Goal: Task Accomplishment & Management: Complete application form

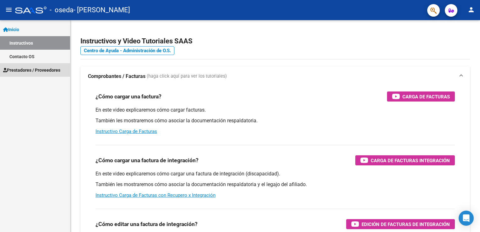
click at [30, 70] on span "Prestadores / Proveedores" at bounding box center [31, 70] width 57 height 7
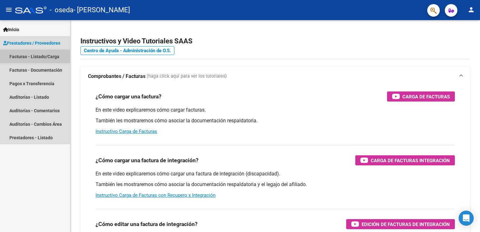
click at [40, 59] on link "Facturas - Listado/Carga" at bounding box center [35, 57] width 70 height 14
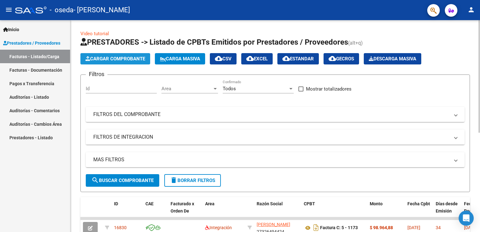
click at [109, 58] on span "Cargar Comprobante" at bounding box center [115, 59] width 60 height 6
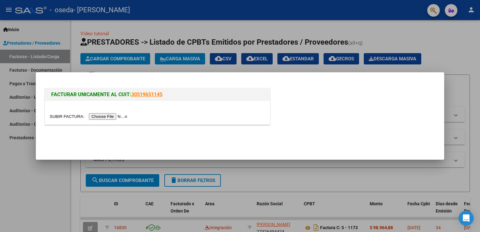
click at [105, 116] on input "file" at bounding box center [89, 116] width 79 height 7
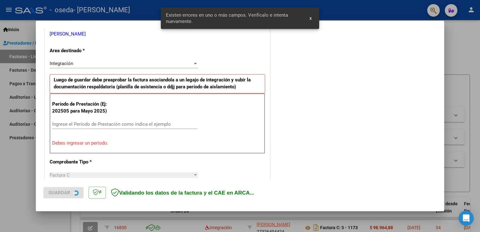
scroll to position [131, 0]
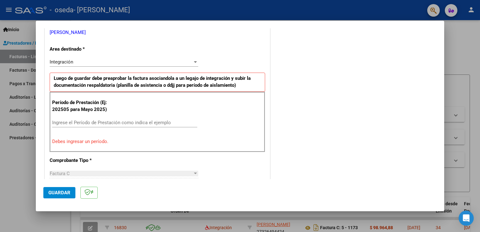
click at [94, 66] on div "Integración Seleccionar Area" at bounding box center [124, 64] width 149 height 15
click at [95, 63] on div "Integración" at bounding box center [121, 62] width 143 height 6
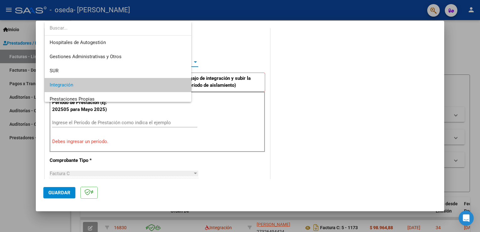
scroll to position [23, 0]
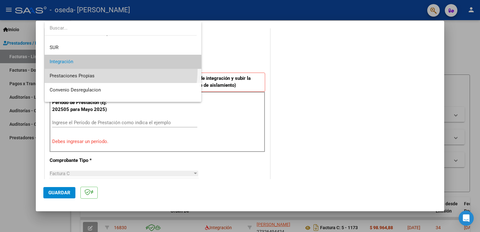
click at [93, 69] on span "Prestaciones Propias" at bounding box center [123, 76] width 147 height 14
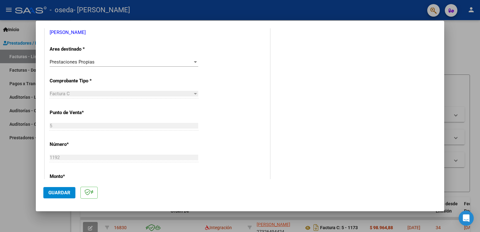
click at [82, 94] on div "Factura C" at bounding box center [121, 94] width 143 height 6
click at [193, 95] on div at bounding box center [195, 93] width 6 height 5
click at [194, 94] on div at bounding box center [195, 94] width 3 height 2
drag, startPoint x: 193, startPoint y: 94, endPoint x: 88, endPoint y: 99, distance: 105.6
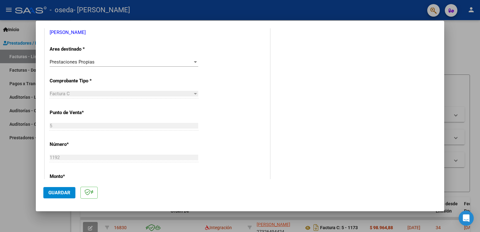
click at [88, 99] on div "Factura C Seleccionar Tipo" at bounding box center [124, 96] width 149 height 15
click at [89, 65] on div "Prestaciones Propias Seleccionar Area" at bounding box center [124, 61] width 149 height 9
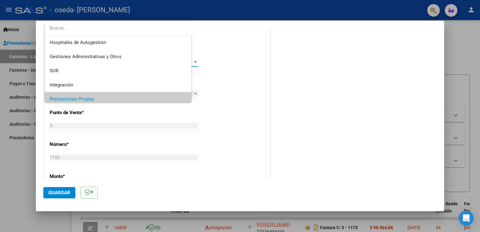
scroll to position [37, 0]
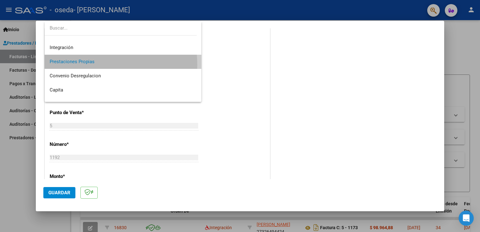
click at [89, 65] on span "Prestaciones Propias" at bounding box center [123, 62] width 147 height 14
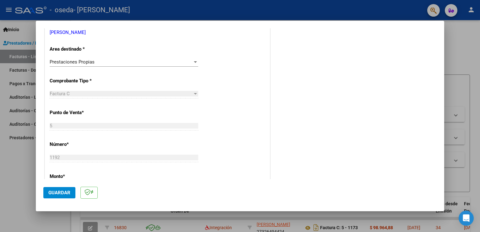
click at [89, 65] on div "Prestaciones Propias Seleccionar Area" at bounding box center [124, 61] width 149 height 9
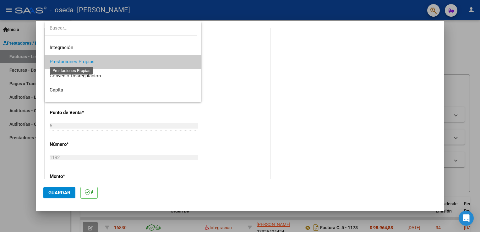
click at [89, 64] on span "Prestaciones Propias" at bounding box center [72, 62] width 45 height 6
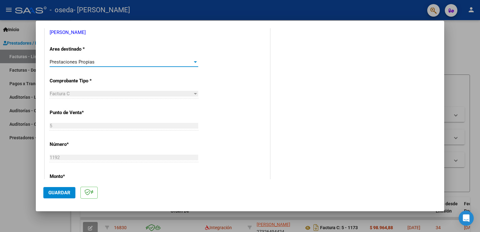
click at [85, 62] on span "Prestaciones Propias" at bounding box center [72, 62] width 45 height 6
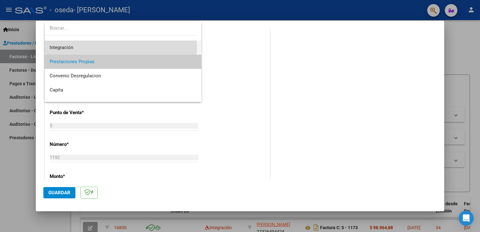
click at [82, 45] on span "Integración" at bounding box center [123, 48] width 147 height 14
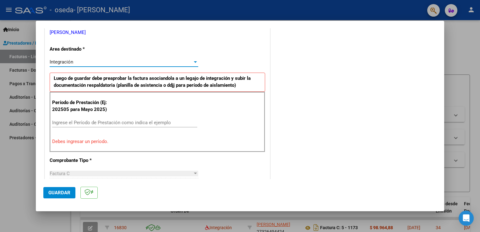
scroll to position [42, 0]
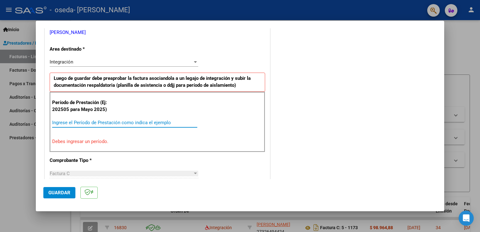
click at [88, 120] on input "Ingrese el Período de Prestación como indica el ejemplo" at bounding box center [124, 123] width 145 height 6
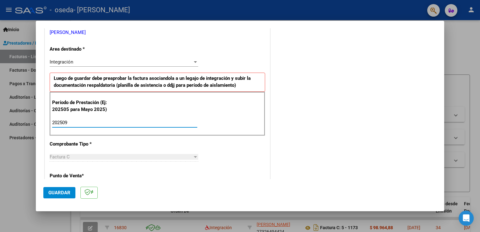
type input "202509"
click at [70, 157] on div "Factura C" at bounding box center [121, 157] width 143 height 6
click at [64, 176] on p "Punto de Venta *" at bounding box center [82, 175] width 65 height 7
click at [192, 154] on div at bounding box center [195, 156] width 6 height 5
click at [195, 158] on div at bounding box center [195, 156] width 6 height 5
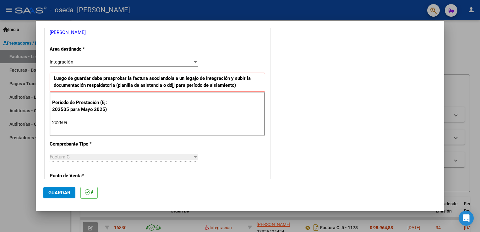
click at [195, 158] on div at bounding box center [195, 156] width 6 height 5
click at [92, 60] on div "Integración" at bounding box center [121, 62] width 143 height 6
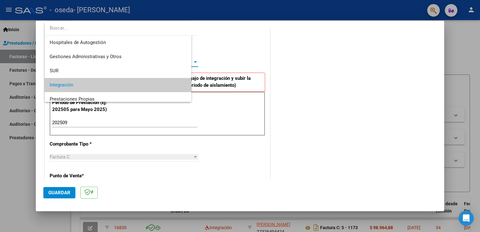
scroll to position [23, 0]
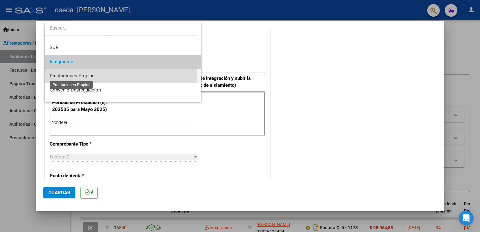
click at [89, 75] on span "Prestaciones Propias" at bounding box center [72, 76] width 45 height 6
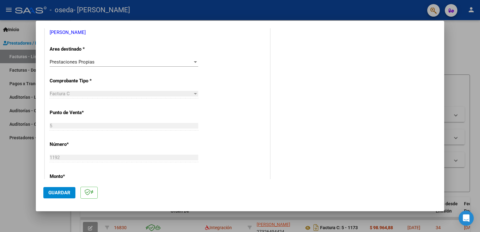
click at [88, 92] on div "Factura C" at bounding box center [121, 94] width 143 height 6
click at [88, 94] on div "Factura C" at bounding box center [121, 94] width 143 height 6
click at [194, 94] on div at bounding box center [195, 93] width 6 height 5
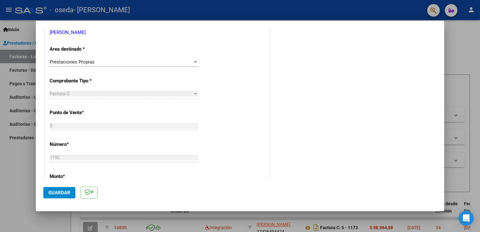
drag, startPoint x: 194, startPoint y: 94, endPoint x: 58, endPoint y: 139, distance: 143.4
click at [58, 139] on div "CUIT * 27-32649442-4 Ingresar CUIT ANALISIS PRESTADOR [PERSON_NAME] [PERSON_NAM…" at bounding box center [157, 180] width 225 height 409
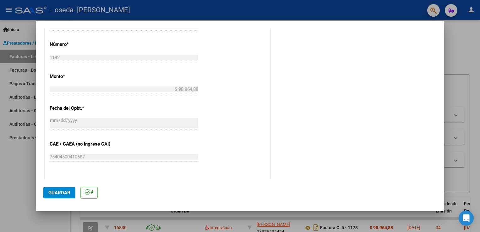
scroll to position [0, 0]
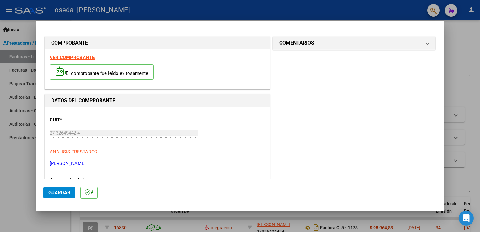
click at [9, 118] on div at bounding box center [240, 116] width 480 height 232
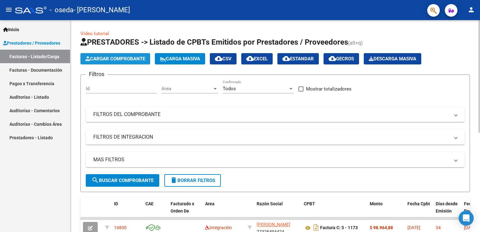
click at [136, 58] on span "Cargar Comprobante" at bounding box center [115, 59] width 60 height 6
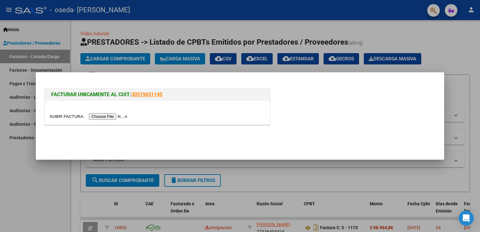
click at [101, 116] on input "file" at bounding box center [89, 116] width 79 height 7
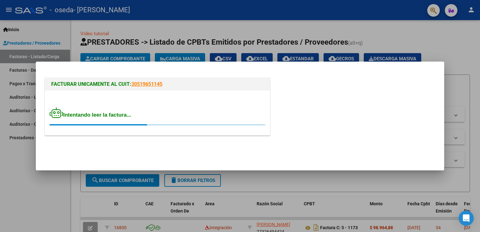
click at [104, 26] on div at bounding box center [240, 116] width 480 height 232
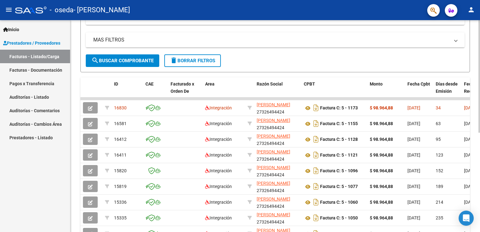
scroll to position [119, 0]
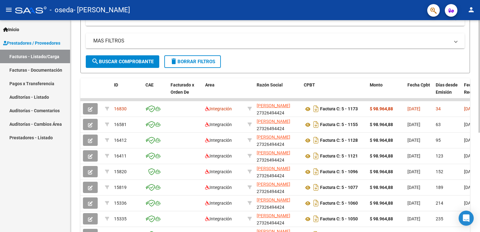
click at [467, 174] on div "Video tutorial PRESTADORES -> Listado de CPBTs Emitidos por Prestadores / Prove…" at bounding box center [275, 98] width 411 height 395
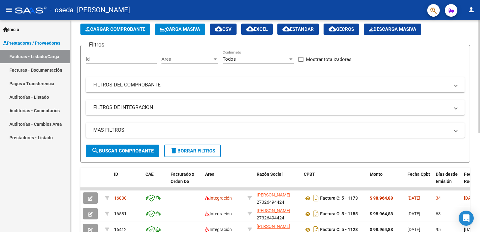
scroll to position [24, 0]
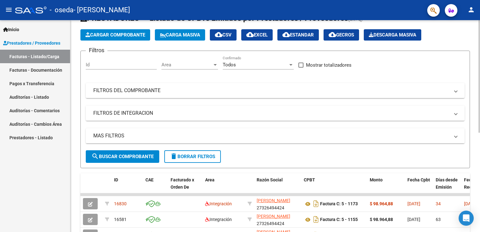
click at [462, 59] on div "Video tutorial PRESTADORES -> Listado de CPBTs Emitidos por Prestadores / Prove…" at bounding box center [275, 193] width 411 height 395
click at [139, 65] on input "Id" at bounding box center [121, 65] width 71 height 6
click at [141, 91] on mat-panel-title "FILTROS DEL COMPROBANTE" at bounding box center [271, 90] width 356 height 7
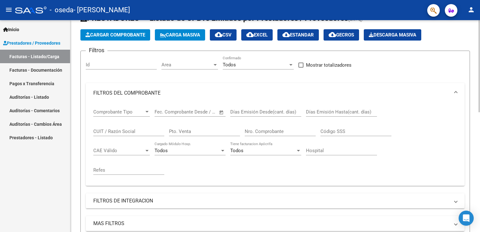
click at [184, 72] on div "Area Area" at bounding box center [189, 65] width 57 height 19
click at [116, 41] on app-list-header "PRESTADORES -> Listado de CPBTs Emitidos por Prestadores / Proveedores (alt+q) …" at bounding box center [274, 134] width 389 height 242
click at [119, 36] on span "Cargar Comprobante" at bounding box center [115, 35] width 60 height 6
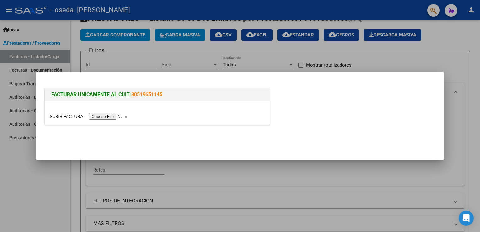
click at [143, 53] on div at bounding box center [240, 116] width 480 height 232
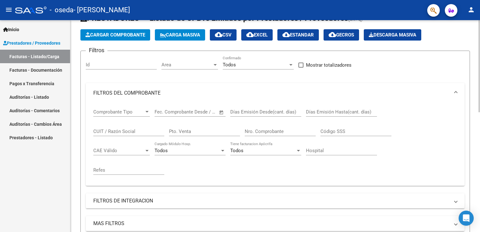
scroll to position [0, 0]
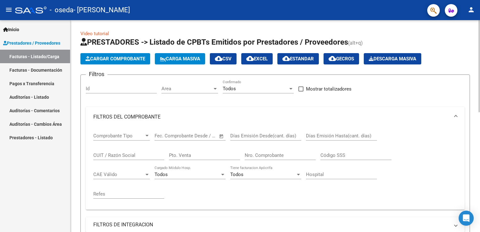
click at [144, 58] on span "Cargar Comprobante" at bounding box center [115, 59] width 60 height 6
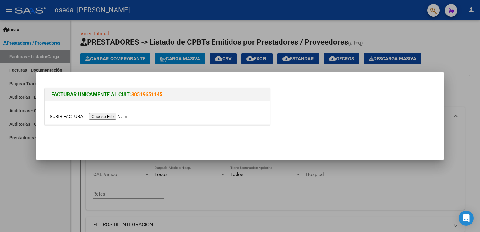
click at [114, 115] on input "file" at bounding box center [89, 116] width 79 height 7
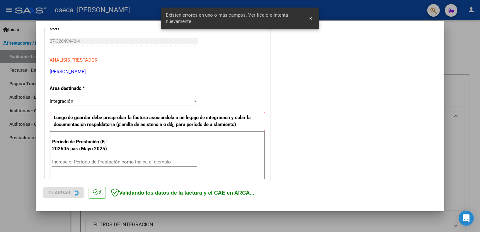
scroll to position [143, 0]
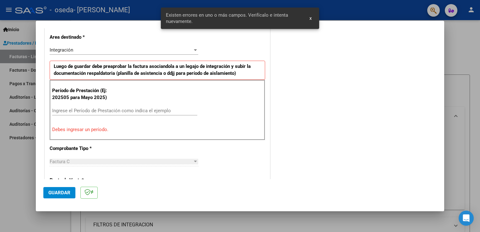
click at [66, 111] on input "Ingrese el Período de Prestación como indica el ejemplo" at bounding box center [124, 111] width 145 height 6
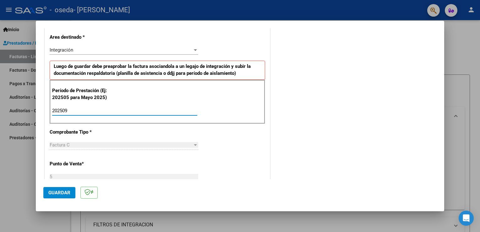
type input "202509"
click at [64, 147] on span "Factura C" at bounding box center [60, 145] width 20 height 6
click at [64, 146] on span "Factura C" at bounding box center [60, 145] width 20 height 6
click at [67, 192] on span "Guardar" at bounding box center [59, 193] width 22 height 6
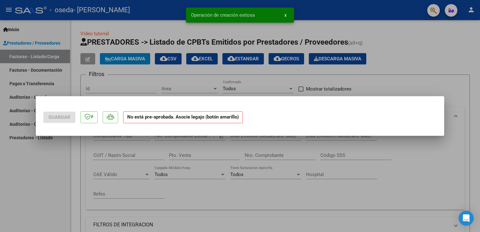
scroll to position [0, 0]
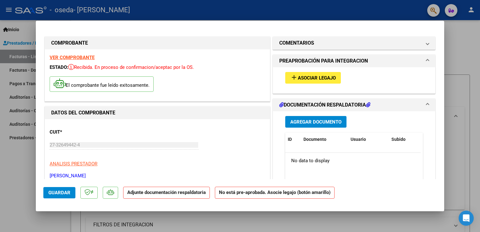
click at [316, 81] on button "add Asociar Legajo" at bounding box center [313, 78] width 56 height 12
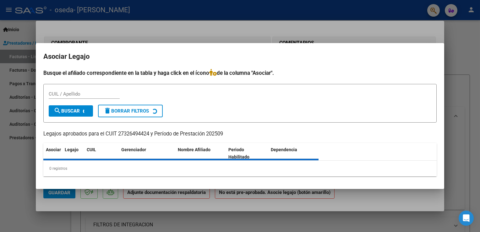
click at [316, 81] on mat-dialog-container "Asociar Legajo Busque el afiliado correspondiente en la tabla y haga click en e…" at bounding box center [240, 116] width 408 height 146
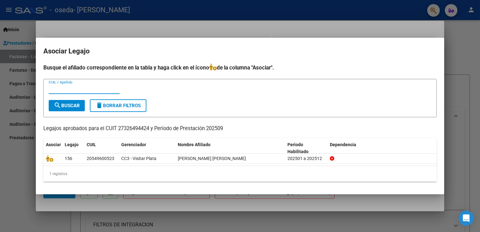
click at [81, 91] on input "CUIL / Apellido" at bounding box center [84, 89] width 71 height 6
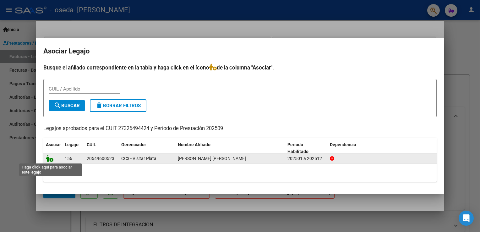
click at [48, 160] on icon at bounding box center [50, 158] width 8 height 7
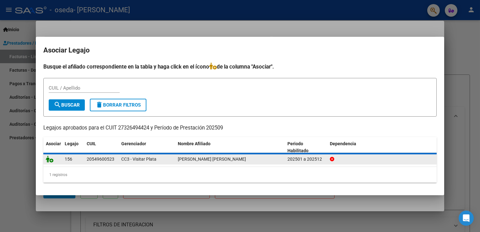
click at [48, 160] on icon at bounding box center [50, 158] width 8 height 7
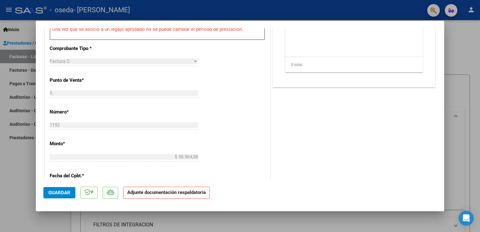
scroll to position [237, 0]
click at [68, 187] on button "Guardar" at bounding box center [59, 192] width 32 height 11
click at [54, 191] on span "Guardar" at bounding box center [59, 193] width 22 height 6
click at [158, 195] on p "Adjunte documentación respaldatoria" at bounding box center [166, 193] width 87 height 12
click at [146, 199] on mat-dialog-actions "Guardar Adjunte documentación respaldatoria" at bounding box center [239, 191] width 393 height 25
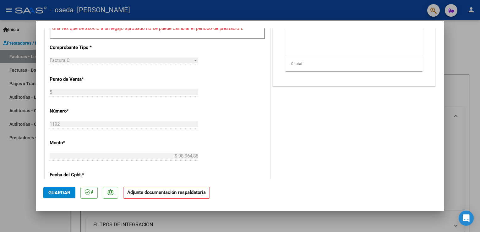
click at [146, 199] on mat-dialog-actions "Guardar Adjunte documentación respaldatoria" at bounding box center [239, 191] width 393 height 25
drag, startPoint x: 146, startPoint y: 199, endPoint x: 146, endPoint y: 194, distance: 5.0
click at [146, 194] on strong "Adjunte documentación respaldatoria" at bounding box center [166, 192] width 78 height 6
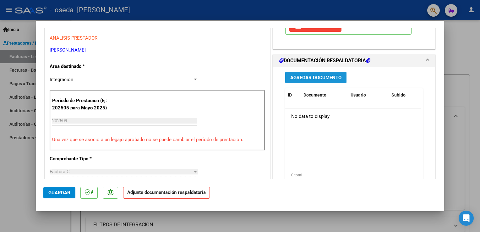
click at [333, 77] on span "Agregar Documento" at bounding box center [315, 78] width 51 height 6
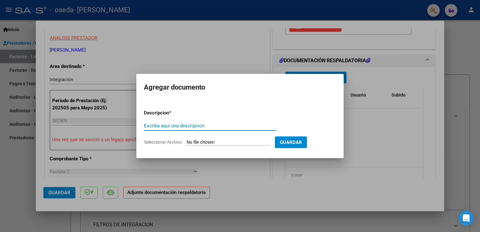
type input "o"
type input "planilla septiembre"
click at [216, 140] on input "Seleccionar Archivo" at bounding box center [228, 142] width 83 height 6
type input "C:\fakepath\Planilla [PERSON_NAME] Sep.pdf"
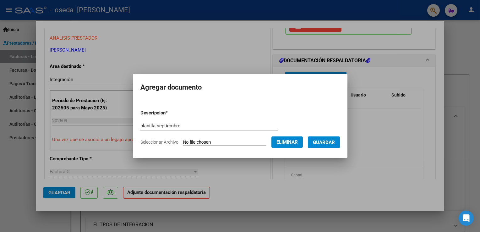
click at [331, 145] on span "Guardar" at bounding box center [324, 142] width 22 height 6
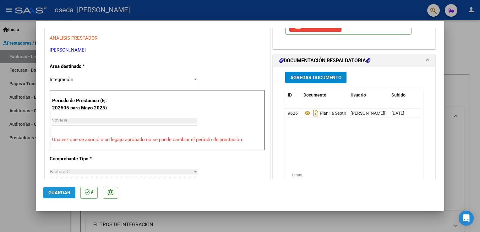
click at [61, 194] on span "Guardar" at bounding box center [59, 193] width 22 height 6
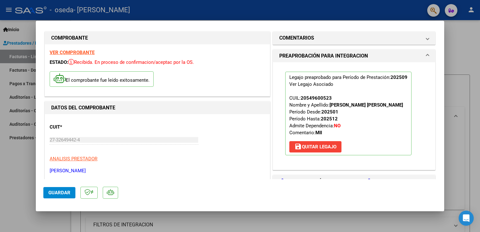
scroll to position [0, 0]
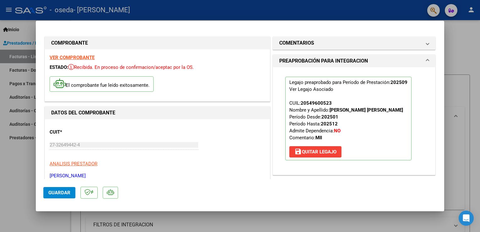
click at [77, 58] on strong "VER COMPROBANTE" at bounding box center [72, 58] width 45 height 6
click at [9, 108] on div at bounding box center [240, 116] width 480 height 232
type input "$ 0,00"
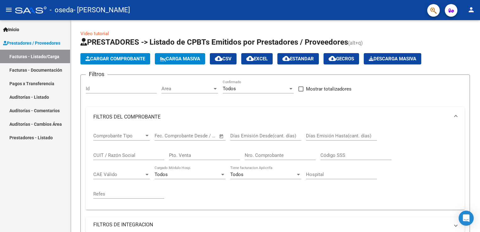
drag, startPoint x: 478, startPoint y: 97, endPoint x: 481, endPoint y: 170, distance: 72.6
click at [479, 170] on html "menu - [PERSON_NAME] person Inicio Instructivos Contacto OS Prestadores / Prove…" at bounding box center [240, 116] width 480 height 232
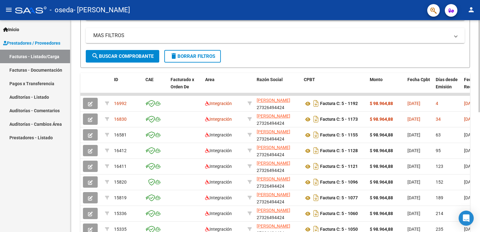
click at [478, 140] on div at bounding box center [479, 126] width 2 height 212
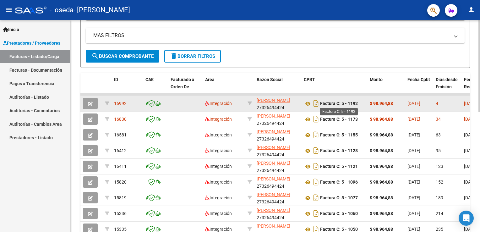
click at [337, 105] on strong "Factura C: 5 - 1192" at bounding box center [339, 103] width 38 height 5
click at [314, 103] on icon "Descargar documento" at bounding box center [316, 103] width 8 height 10
